Goal: Task Accomplishment & Management: Manage account settings

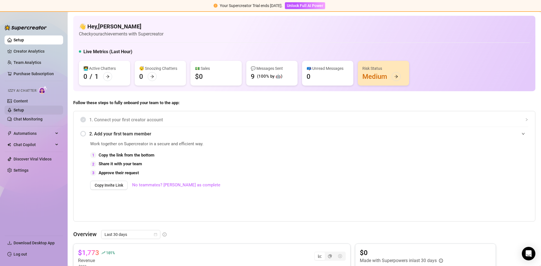
click at [17, 110] on link "Setup" at bounding box center [19, 110] width 10 height 5
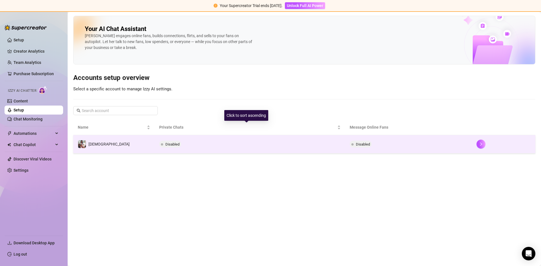
click at [267, 140] on td "Disabled" at bounding box center [250, 144] width 190 height 18
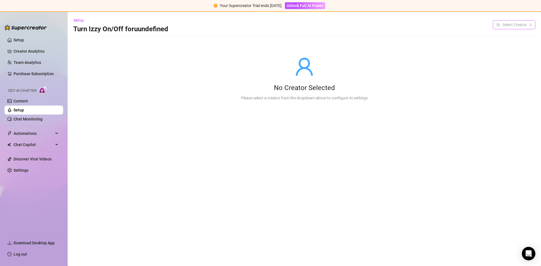
click at [502, 28] on input "search" at bounding box center [511, 25] width 31 height 8
click at [502, 34] on span "𝑬𝒙𝒂𝒍𝒕𝒂𝒅𝒂" at bounding box center [503, 36] width 15 height 6
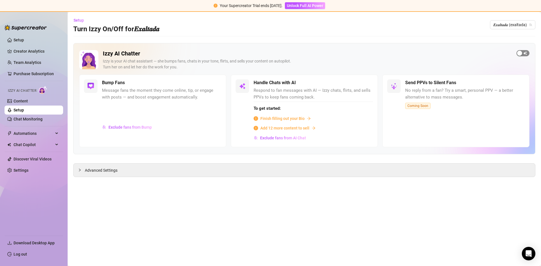
click at [524, 54] on span "button" at bounding box center [523, 53] width 13 height 6
click at [218, 83] on div "button" at bounding box center [218, 83] width 5 height 5
click at [235, 222] on main "Setup Turn Izzy On/Off for 𝑬𝒙𝒂𝒍𝒕𝒂𝒅𝒂 𝑬𝒙𝒂𝒍𝒕𝒂𝒅𝒂 (exaltada) Izzy AI Chatter [PERSON…" at bounding box center [305, 139] width 474 height 255
